Goal: Information Seeking & Learning: Learn about a topic

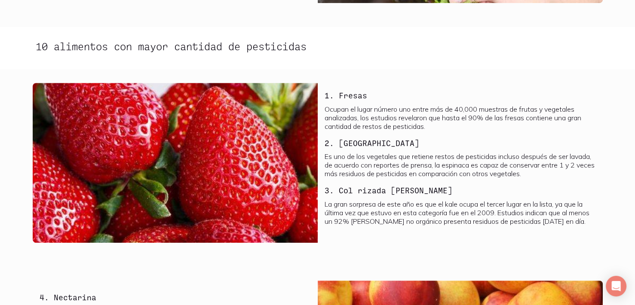
scroll to position [559, 0]
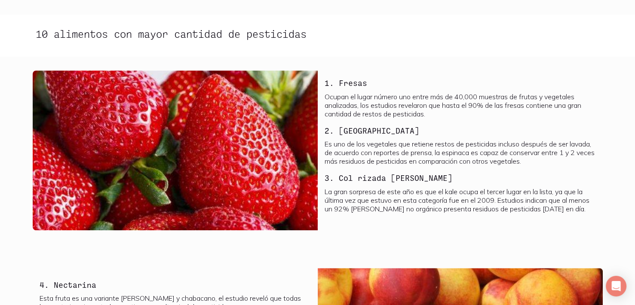
drag, startPoint x: 449, startPoint y: 115, endPoint x: 459, endPoint y: 117, distance: 10.0
click at [459, 117] on p "Ocupan el lugar número uno entre más de 40,000 muestras de frutas y vegetales a…" at bounding box center [460, 105] width 271 height 26
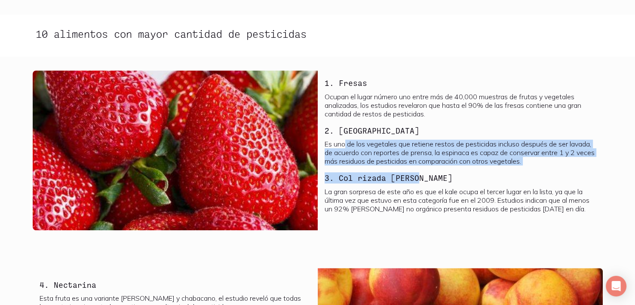
drag, startPoint x: 573, startPoint y: 167, endPoint x: 346, endPoint y: 148, distance: 227.9
click at [346, 148] on div "1. Fresas Ocupan el lugar número uno entre más de 40,000 muestras de frutas y v…" at bounding box center [460, 148] width 271 height 142
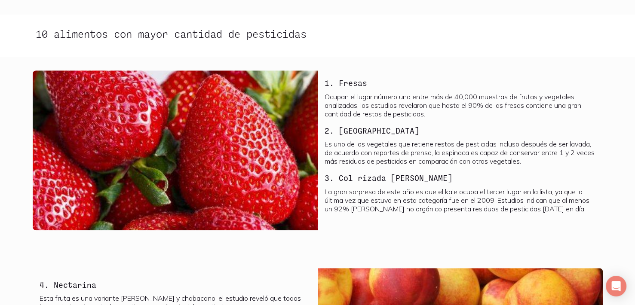
click at [326, 147] on p "Es uno de los vegetales que retiene restos de pesticidas incluso después de ser…" at bounding box center [460, 153] width 271 height 26
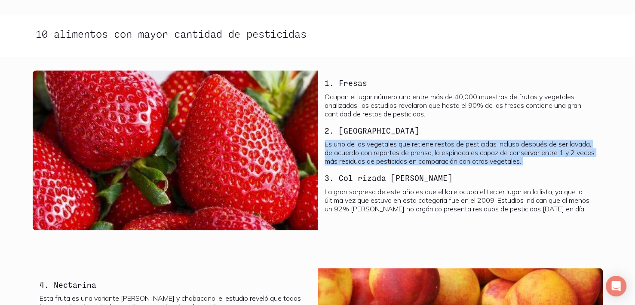
click at [325, 147] on p "Es uno de los vegetales que retiene restos de pesticidas incluso después de ser…" at bounding box center [460, 153] width 271 height 26
click at [363, 153] on p "Es uno de los vegetales que retiene restos de pesticidas incluso después de ser…" at bounding box center [460, 153] width 271 height 26
click at [331, 150] on p "Es uno de los vegetales que retiene restos de pesticidas incluso después de ser…" at bounding box center [460, 153] width 271 height 26
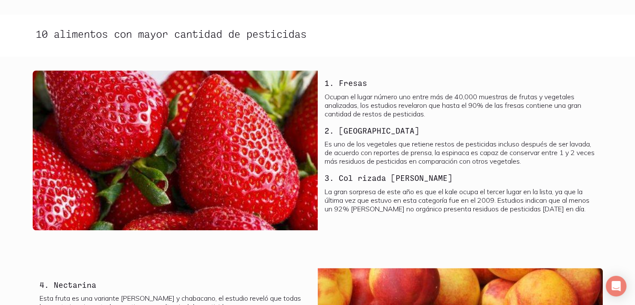
click at [347, 172] on h3 "3. Col rizada [PERSON_NAME]" at bounding box center [460, 177] width 271 height 11
click at [352, 191] on p "La gran sorpresa de este año es que el kale ocupa el tercer lugar en la lista, …" at bounding box center [460, 201] width 271 height 26
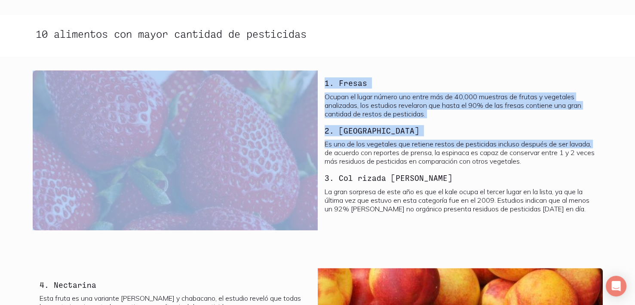
drag, startPoint x: 321, startPoint y: 149, endPoint x: 287, endPoint y: 155, distance: 35.0
click at [287, 155] on div "1. Fresas Ocupan el lugar número uno entre más de 40,000 muestras de frutas y v…" at bounding box center [318, 151] width 570 height 160
click at [371, 146] on p "Es uno de los vegetales que retiene restos de pesticidas incluso después de ser…" at bounding box center [460, 153] width 271 height 26
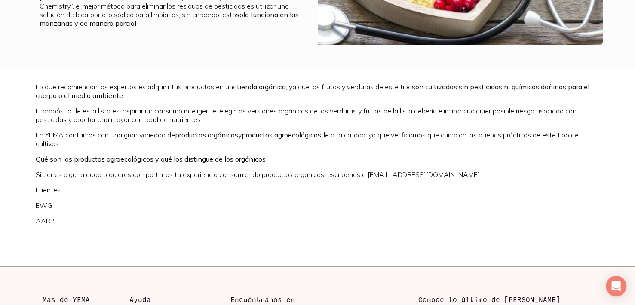
scroll to position [1376, 0]
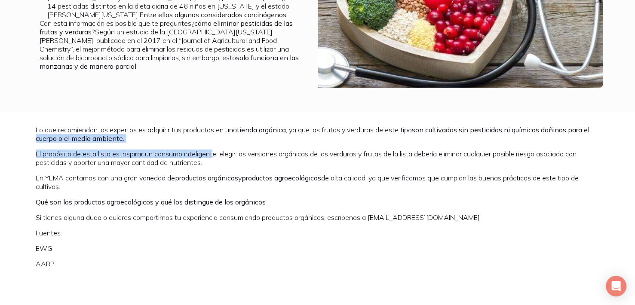
drag, startPoint x: 41, startPoint y: 127, endPoint x: 216, endPoint y: 141, distance: 176.0
click at [216, 141] on div "Lo que recomiendan los expertos es adquirir tus productos en una tienda orgánic…" at bounding box center [318, 197] width 564 height 143
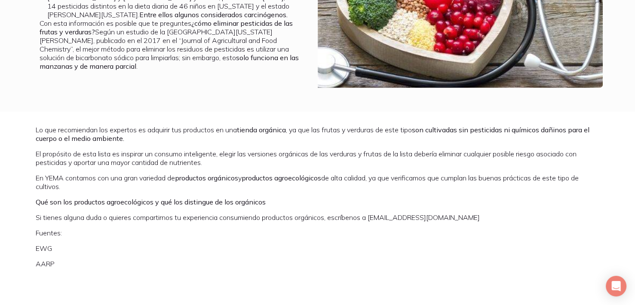
drag, startPoint x: 104, startPoint y: 150, endPoint x: 77, endPoint y: 160, distance: 28.7
click at [104, 150] on p "El propósito de esta lista es inspirar un consumo inteligente, elegir las versi…" at bounding box center [318, 158] width 564 height 17
click at [69, 160] on div "Lo que recomiendan los expertos es adquirir tus productos en una tienda orgánic…" at bounding box center [318, 197] width 564 height 143
copy p "contamos"
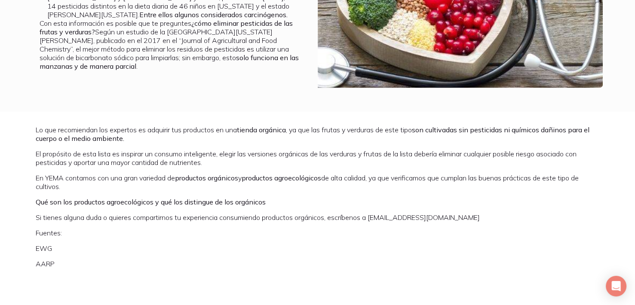
drag, startPoint x: 67, startPoint y: 159, endPoint x: 68, endPoint y: 151, distance: 7.8
click at [68, 151] on p "El propósito de esta lista es inspirar un consumo inteligente, elegir las versi…" at bounding box center [318, 158] width 564 height 17
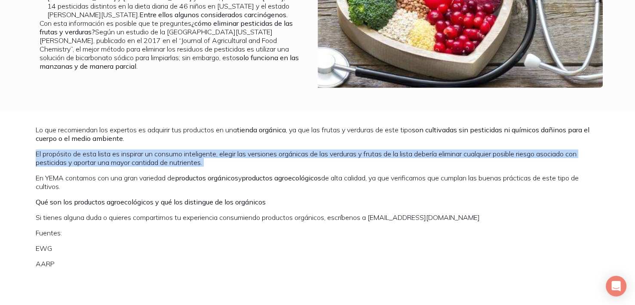
click at [68, 151] on p "El propósito de esta lista es inspirar un consumo inteligente, elegir las versi…" at bounding box center [318, 158] width 564 height 17
click at [97, 150] on p "El propósito de esta lista es inspirar un consumo inteligente, elegir las versi…" at bounding box center [318, 158] width 564 height 17
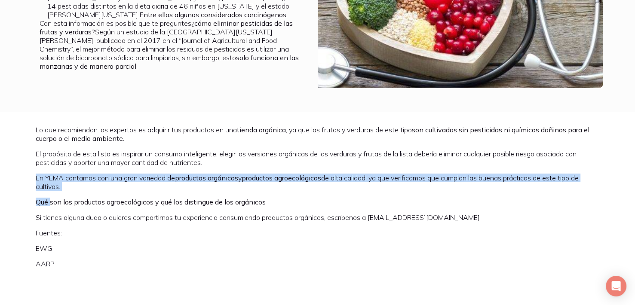
drag, startPoint x: 251, startPoint y: 152, endPoint x: 51, endPoint y: 185, distance: 203.1
click at [51, 185] on div "Lo que recomiendan los expertos es adquirir tus productos en una tienda orgánic…" at bounding box center [318, 197] width 564 height 143
click at [51, 184] on div "Lo que recomiendan los expertos es adquirir tus productos en una tienda orgánic…" at bounding box center [318, 197] width 564 height 143
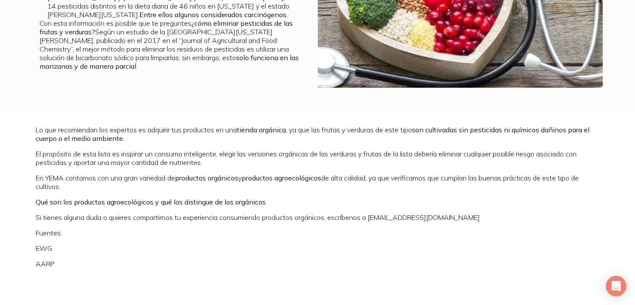
click at [79, 162] on div "Lo que recomiendan los expertos es adquirir tus productos en una tienda orgánic…" at bounding box center [318, 197] width 564 height 143
click at [80, 162] on div "Lo que recomiendan los expertos es adquirir tus productos en una tienda orgánic…" at bounding box center [318, 197] width 564 height 143
click at [86, 174] on p "En YEMA contamos con una gran variedad de productos orgánicos y productos agroe…" at bounding box center [318, 182] width 564 height 17
click at [52, 174] on p "En YEMA contamos con una gran variedad de productos orgánicos y productos agroe…" at bounding box center [318, 182] width 564 height 17
click at [43, 175] on p "En YEMA contamos con una gran variedad de productos orgánicos y productos agroe…" at bounding box center [318, 182] width 564 height 17
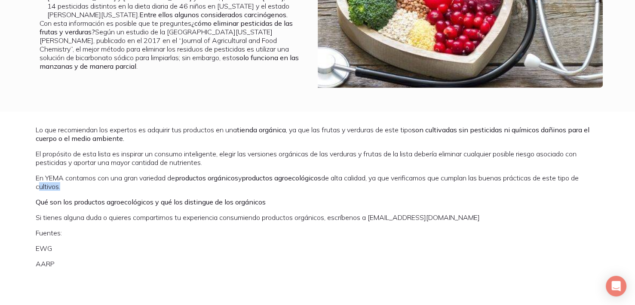
click at [43, 175] on p "En YEMA contamos con una gran variedad de productos orgánicos y productos agroe…" at bounding box center [318, 182] width 564 height 17
click at [94, 179] on p "En YEMA contamos con una gran variedad de productos orgánicos y productos agroe…" at bounding box center [318, 182] width 564 height 17
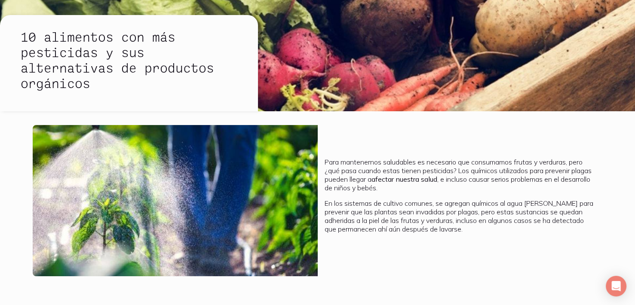
scroll to position [129, 0]
